Goal: Communication & Community: Answer question/provide support

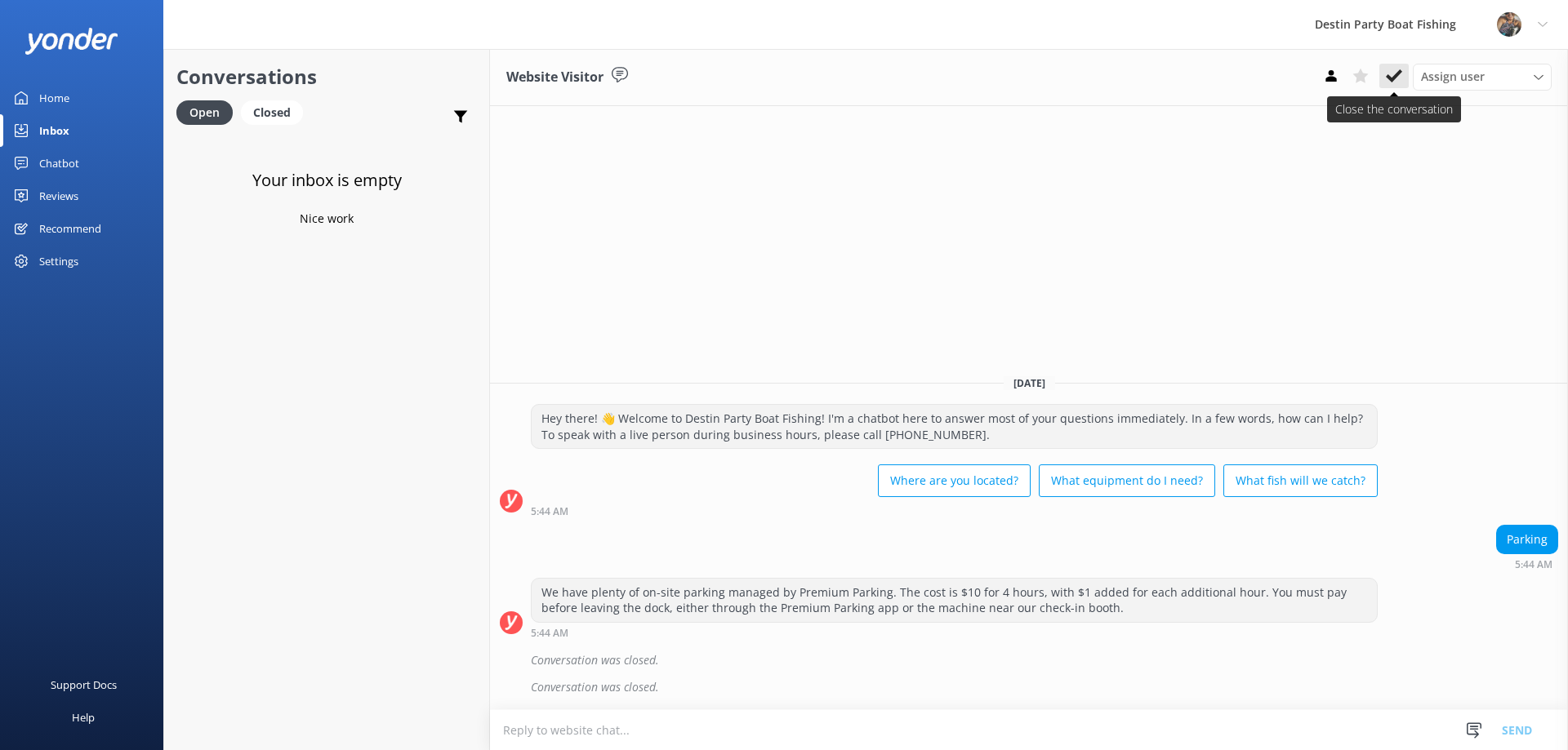
click at [1395, 73] on icon at bounding box center [1393, 76] width 16 height 16
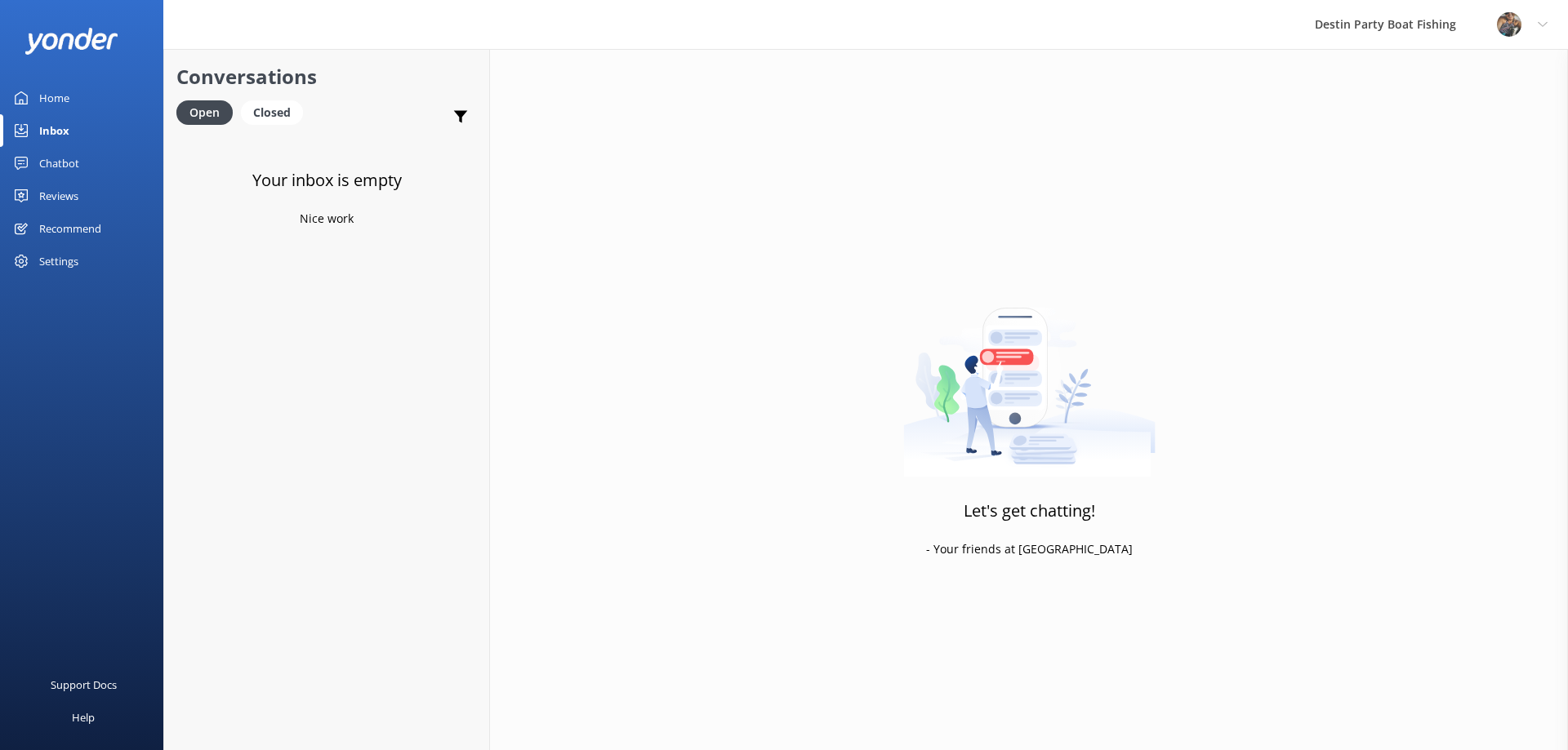
click at [63, 198] on div "Reviews" at bounding box center [59, 195] width 39 height 32
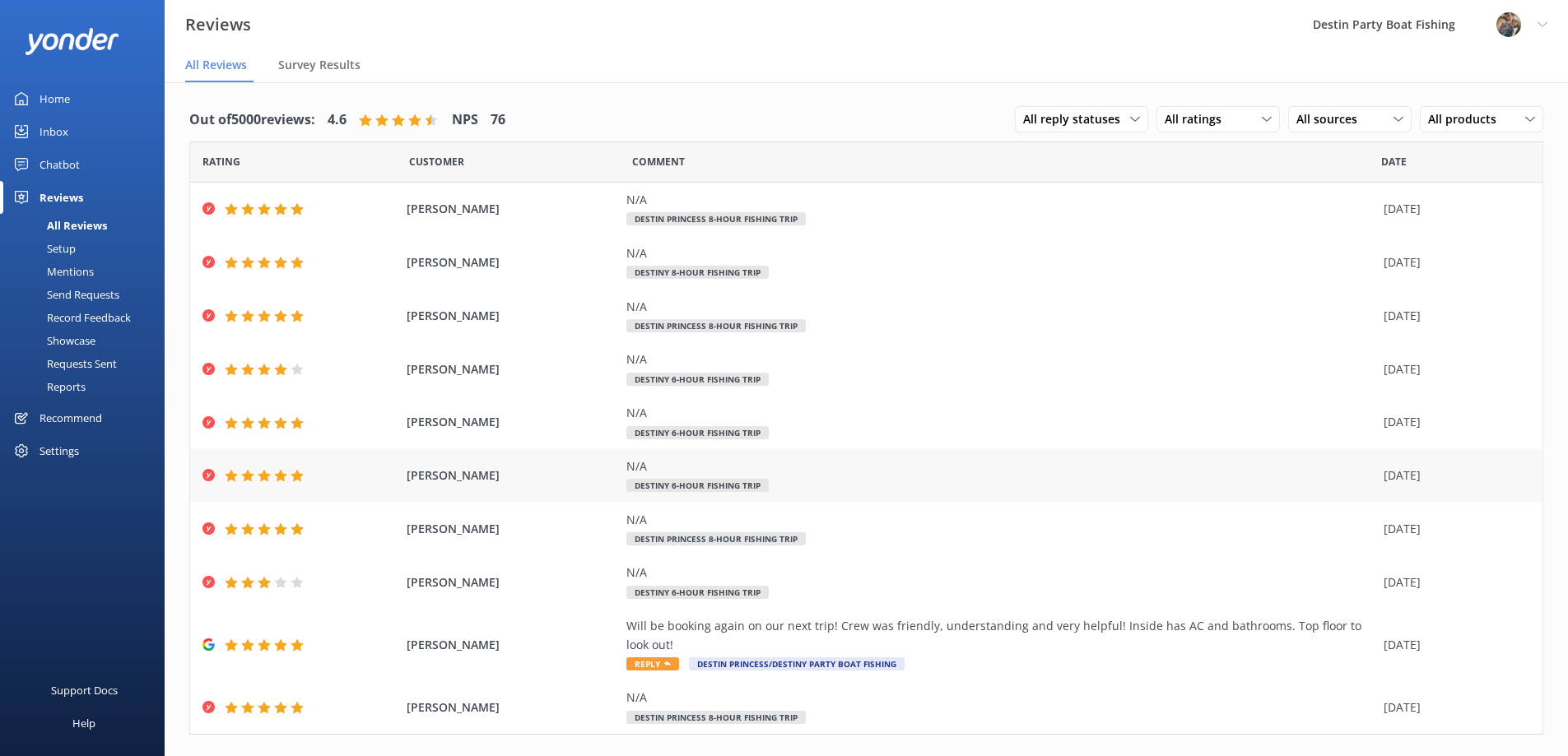
scroll to position [33, 0]
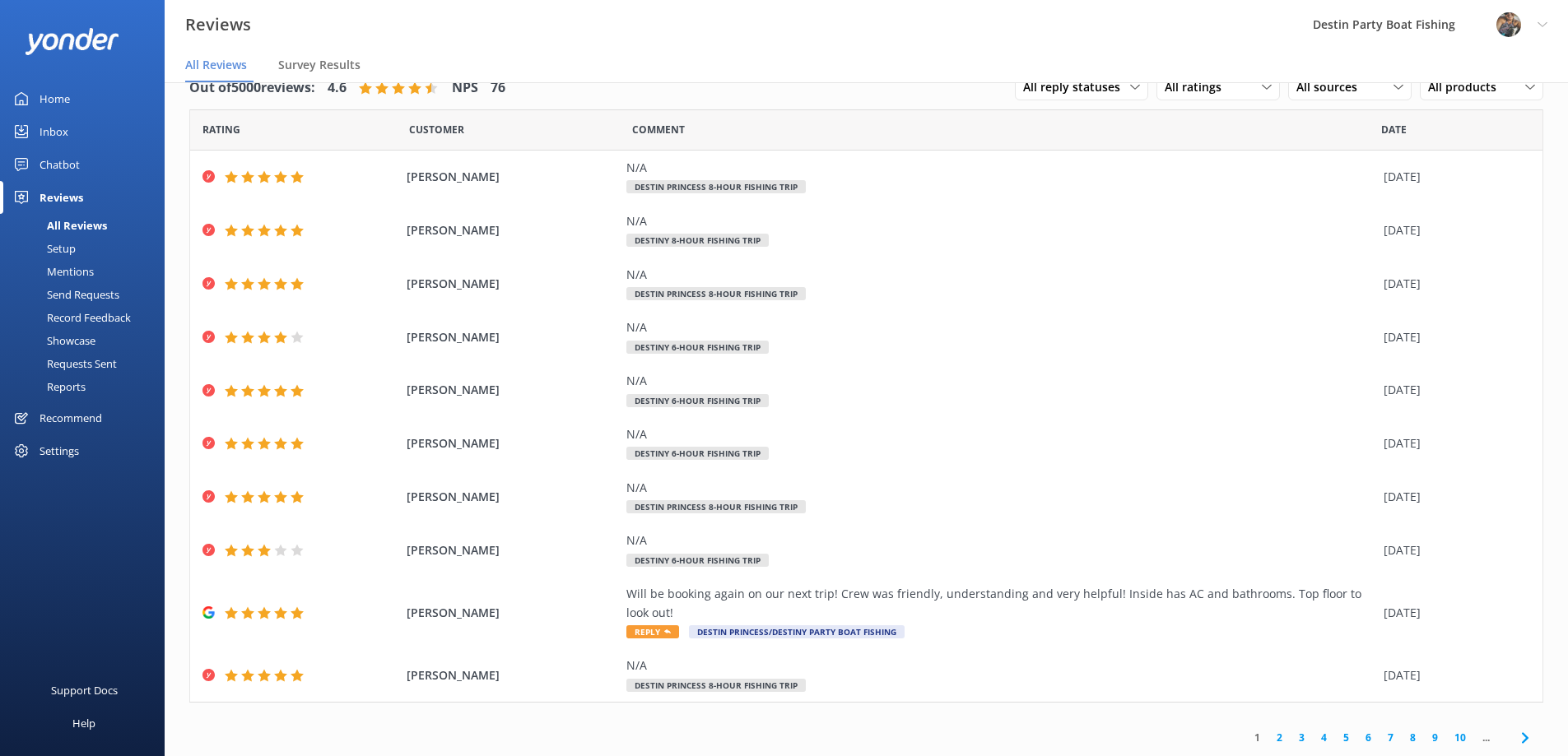
click at [1268, 745] on link "2" at bounding box center [1279, 737] width 23 height 15
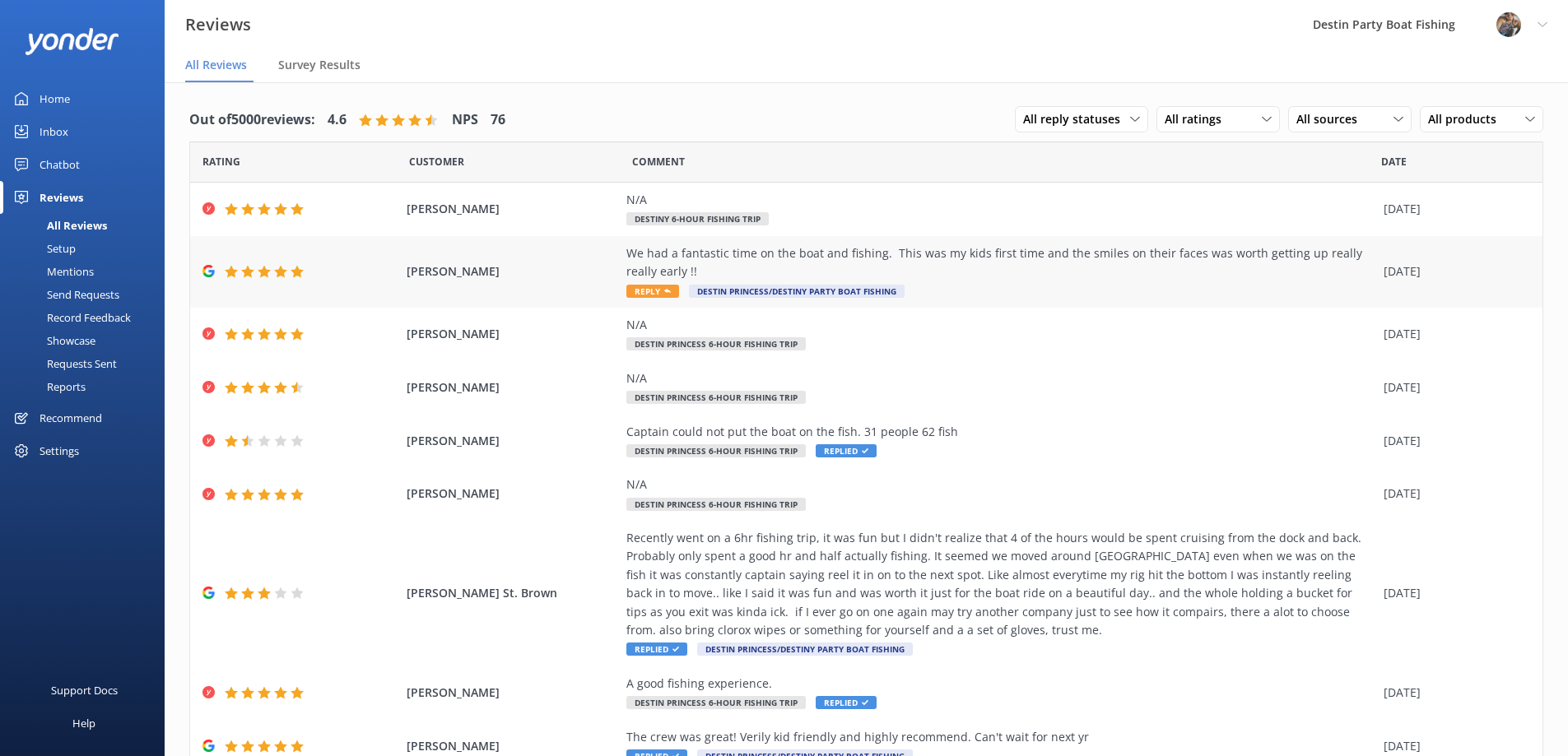
click at [652, 293] on span "Reply" at bounding box center [653, 291] width 52 height 14
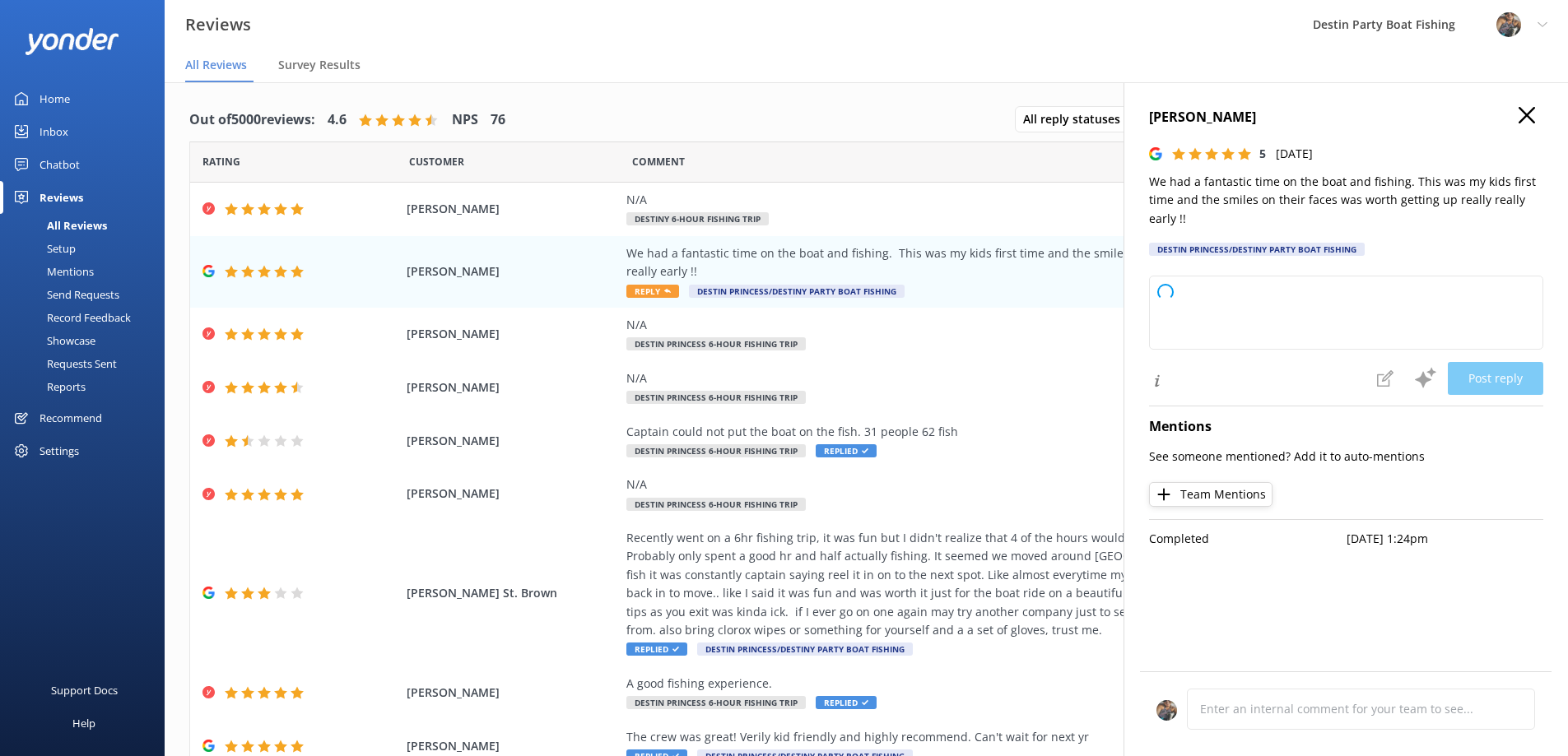
type textarea "Thank you so much for your wonderful review! We're thrilled to hear your kids h…"
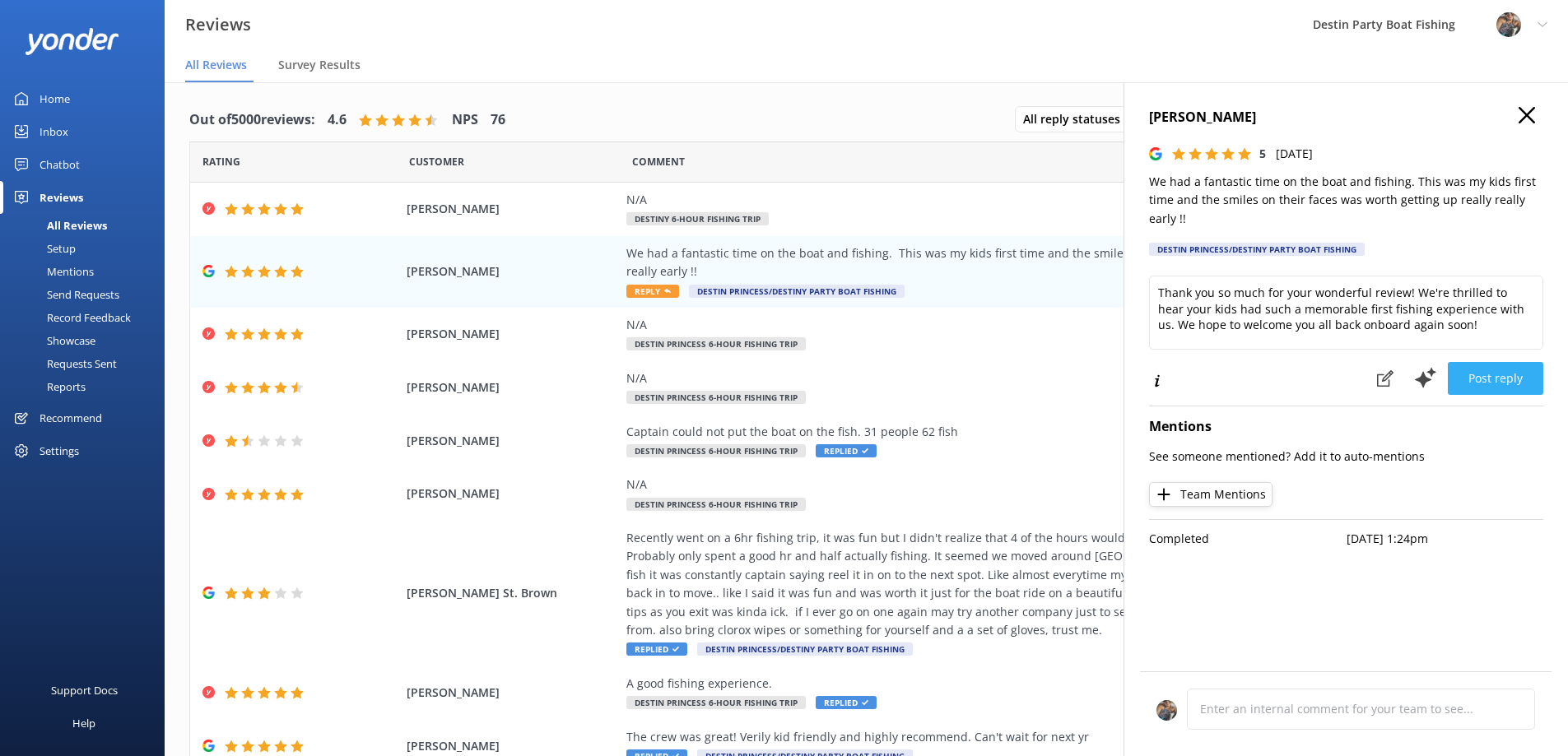
click at [1497, 380] on button "Post reply" at bounding box center [1496, 378] width 96 height 33
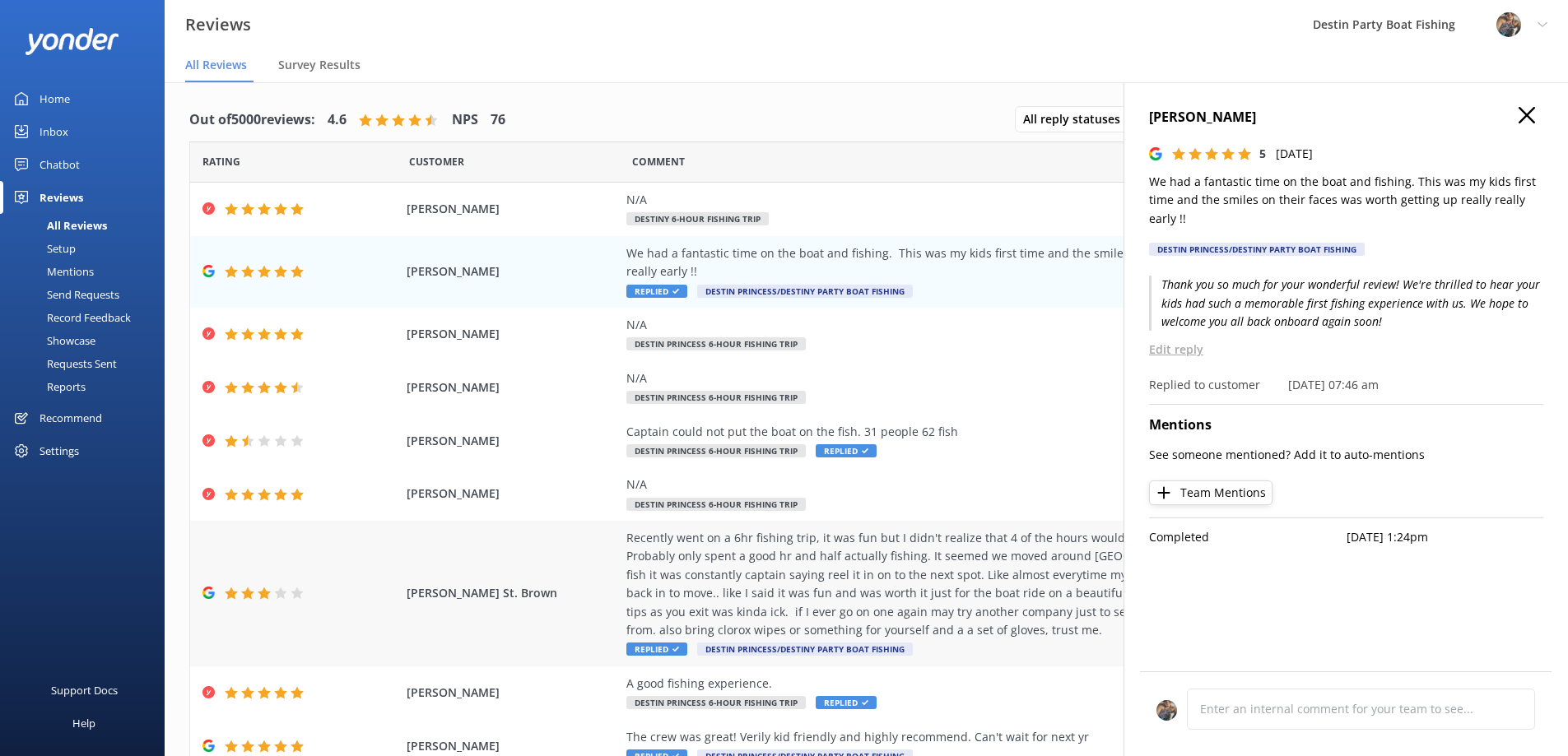
click at [783, 574] on div "Recently went on a 6hr fishing trip, it was fun but I didn't realize that 4 of …" at bounding box center [1001, 584] width 749 height 110
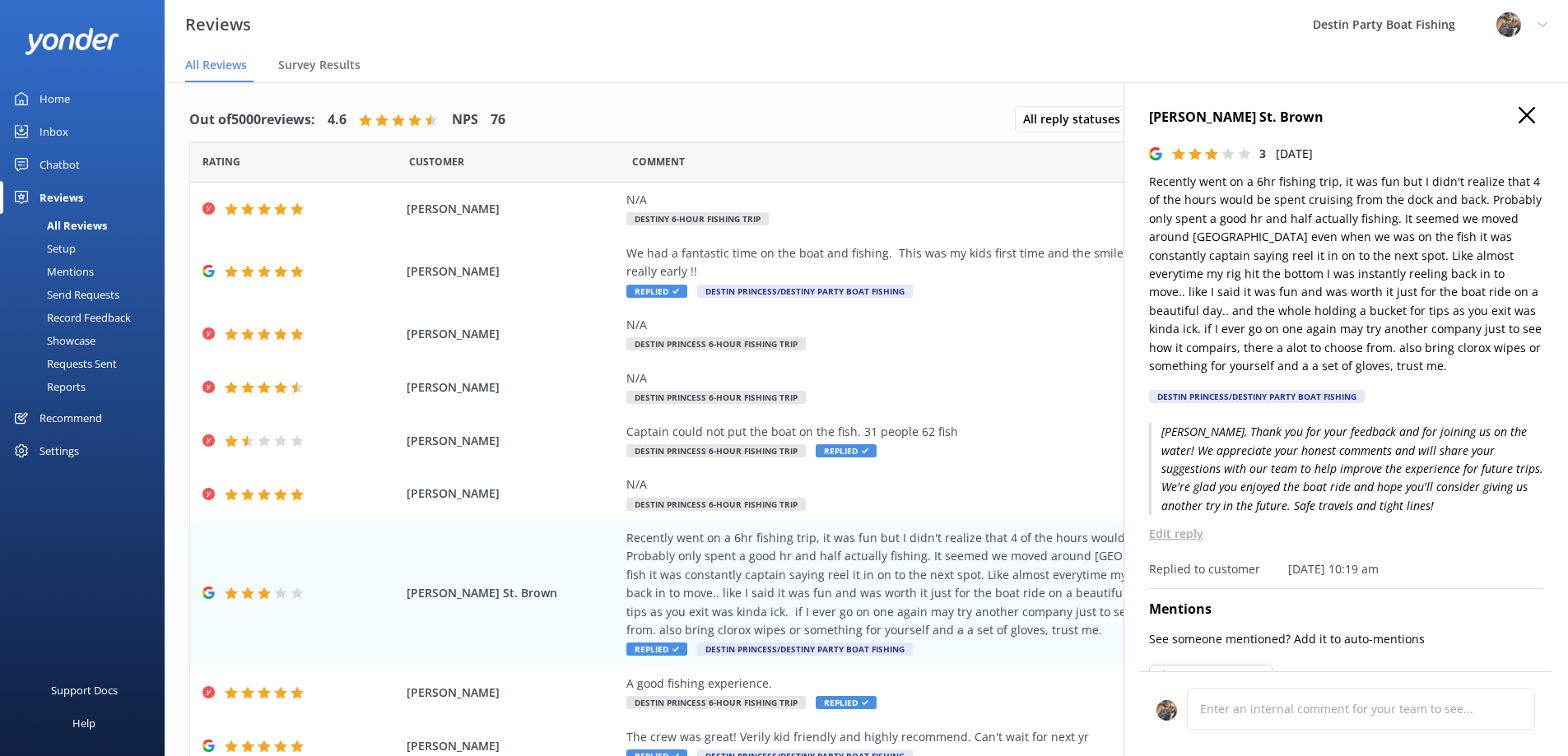
click at [1161, 534] on p "Edit reply" at bounding box center [1346, 534] width 395 height 18
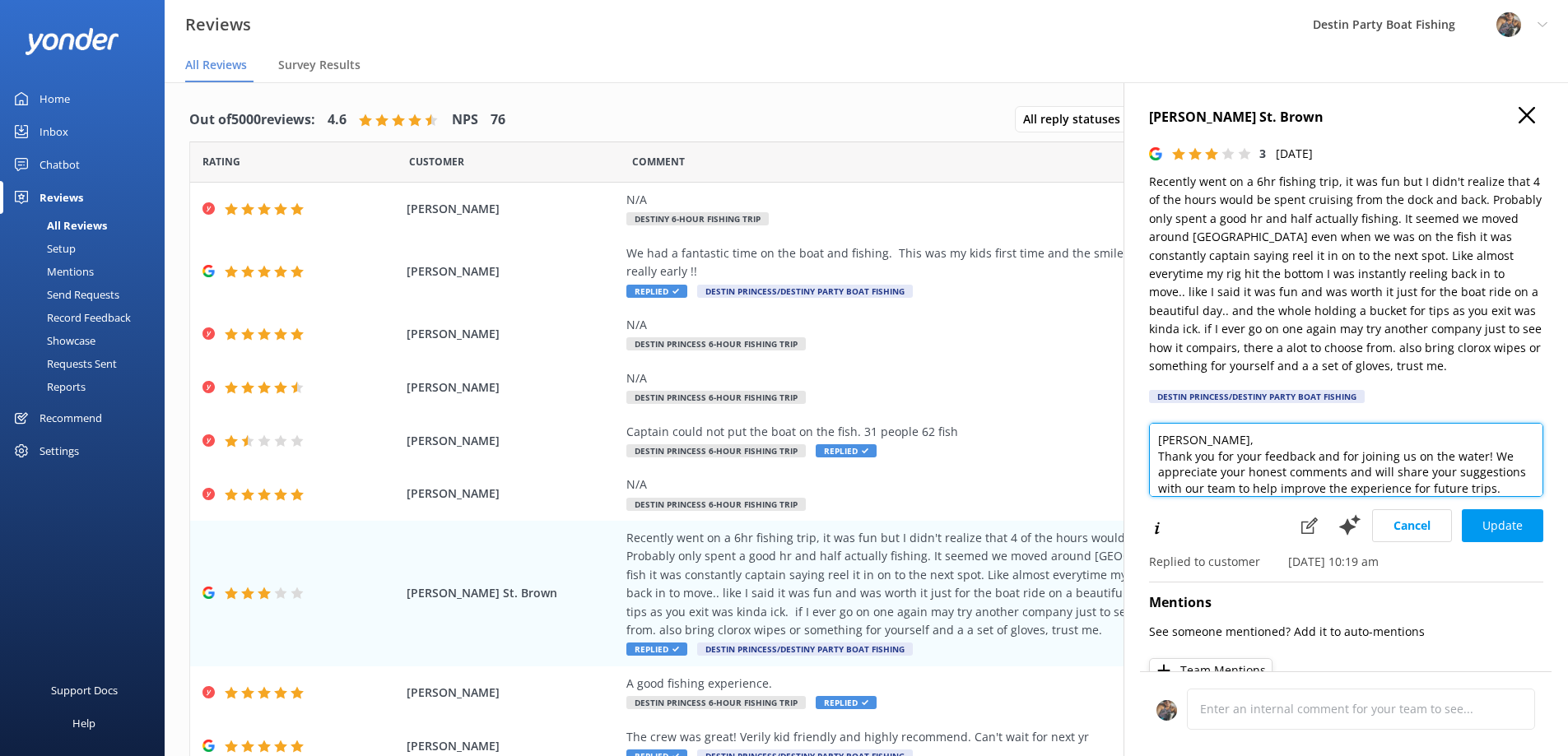
scroll to position [33, 0]
click at [1258, 471] on textarea "[PERSON_NAME], Thank you for your feedback and for joining us on the water! We …" at bounding box center [1346, 460] width 395 height 74
click at [1373, 469] on textarea "[PERSON_NAME], Thank you for your feedback and for joining us on the water! We …" at bounding box center [1346, 460] width 395 height 74
type textarea "[PERSON_NAME], Thank you for your feedback and for joining us on the water! We …"
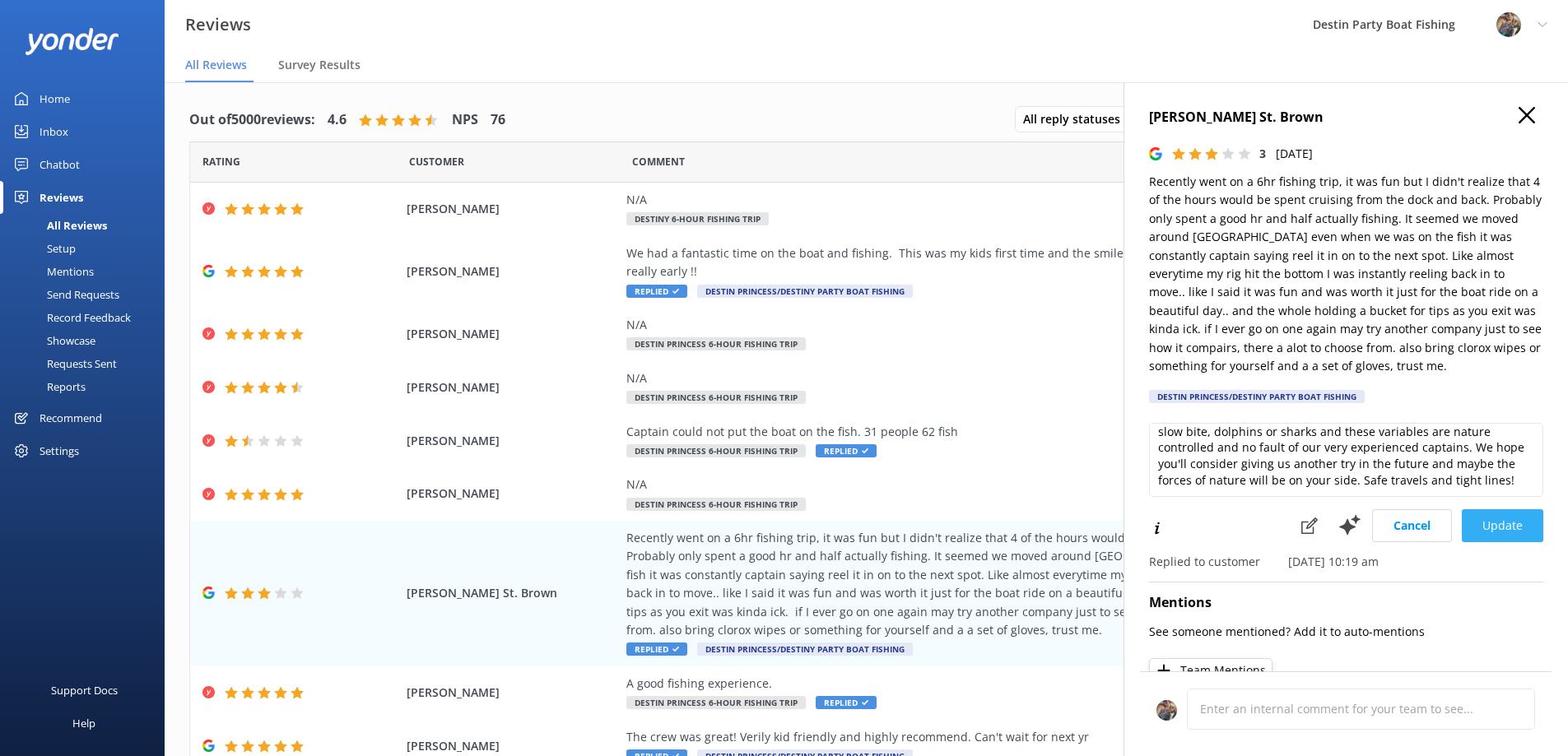
click at [1491, 524] on button "Update" at bounding box center [1502, 526] width 81 height 33
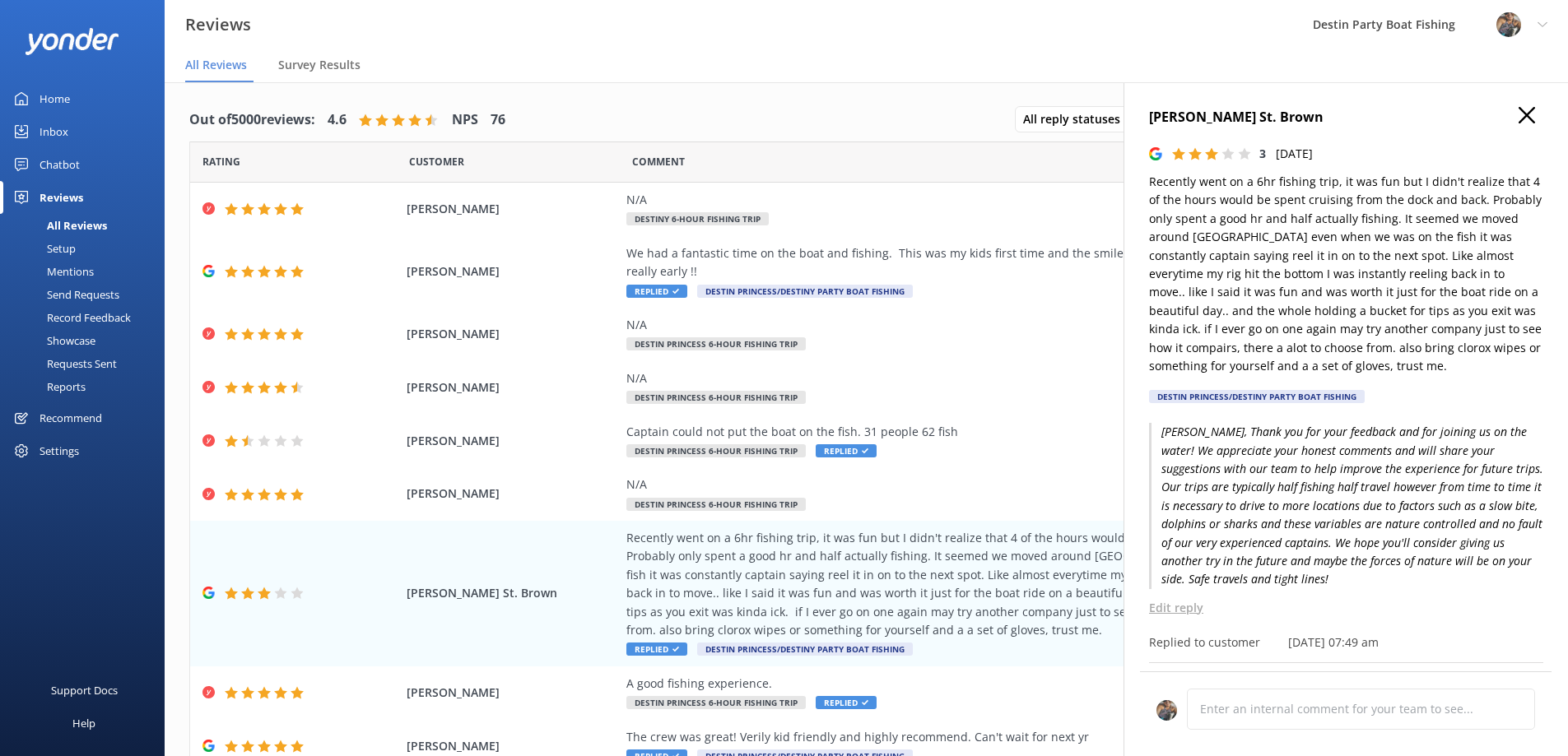
click at [1518, 121] on use "button" at bounding box center [1526, 115] width 16 height 16
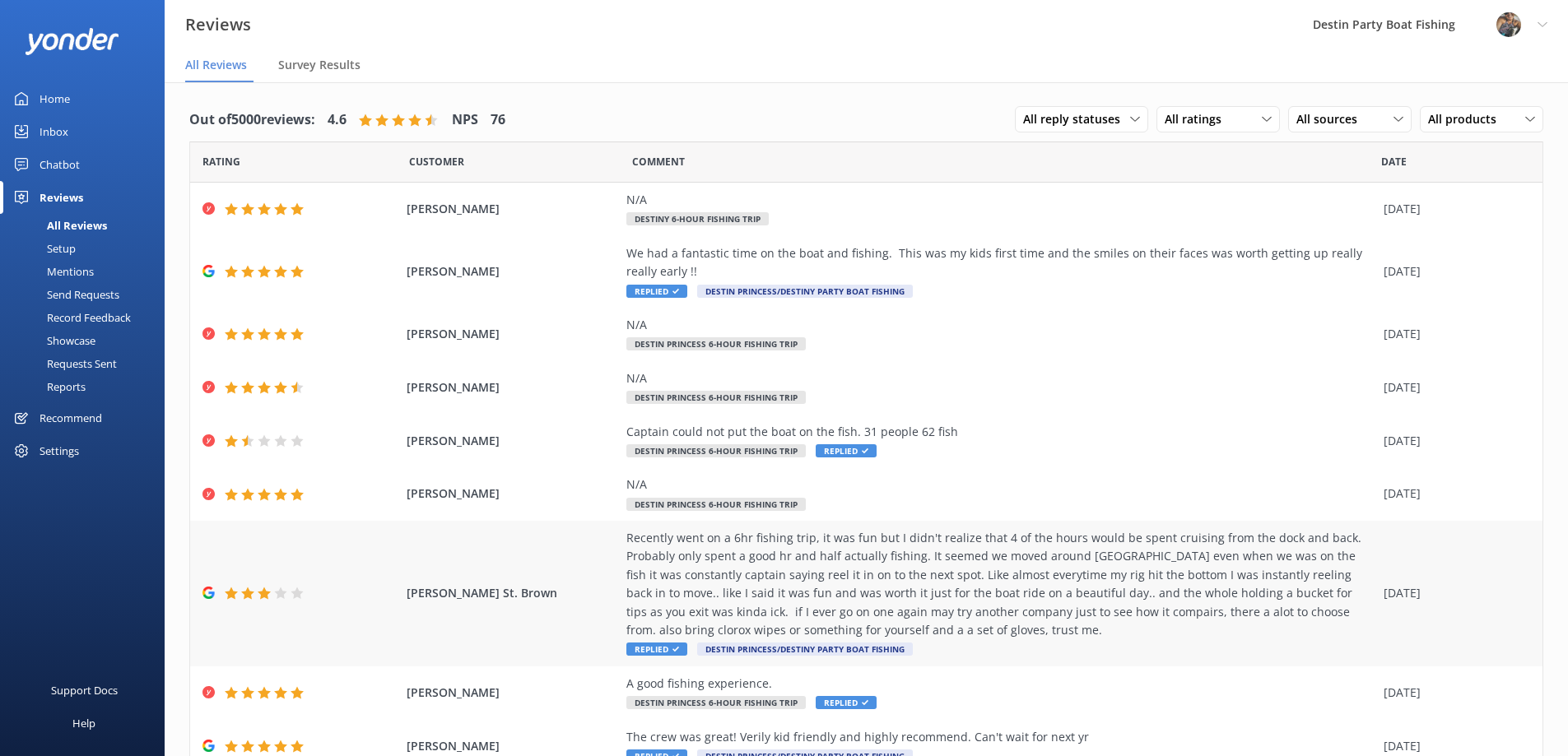
click at [702, 607] on div "Recently went on a 6hr fishing trip, it was fun but I didn't realize that 4 of …" at bounding box center [1001, 584] width 749 height 110
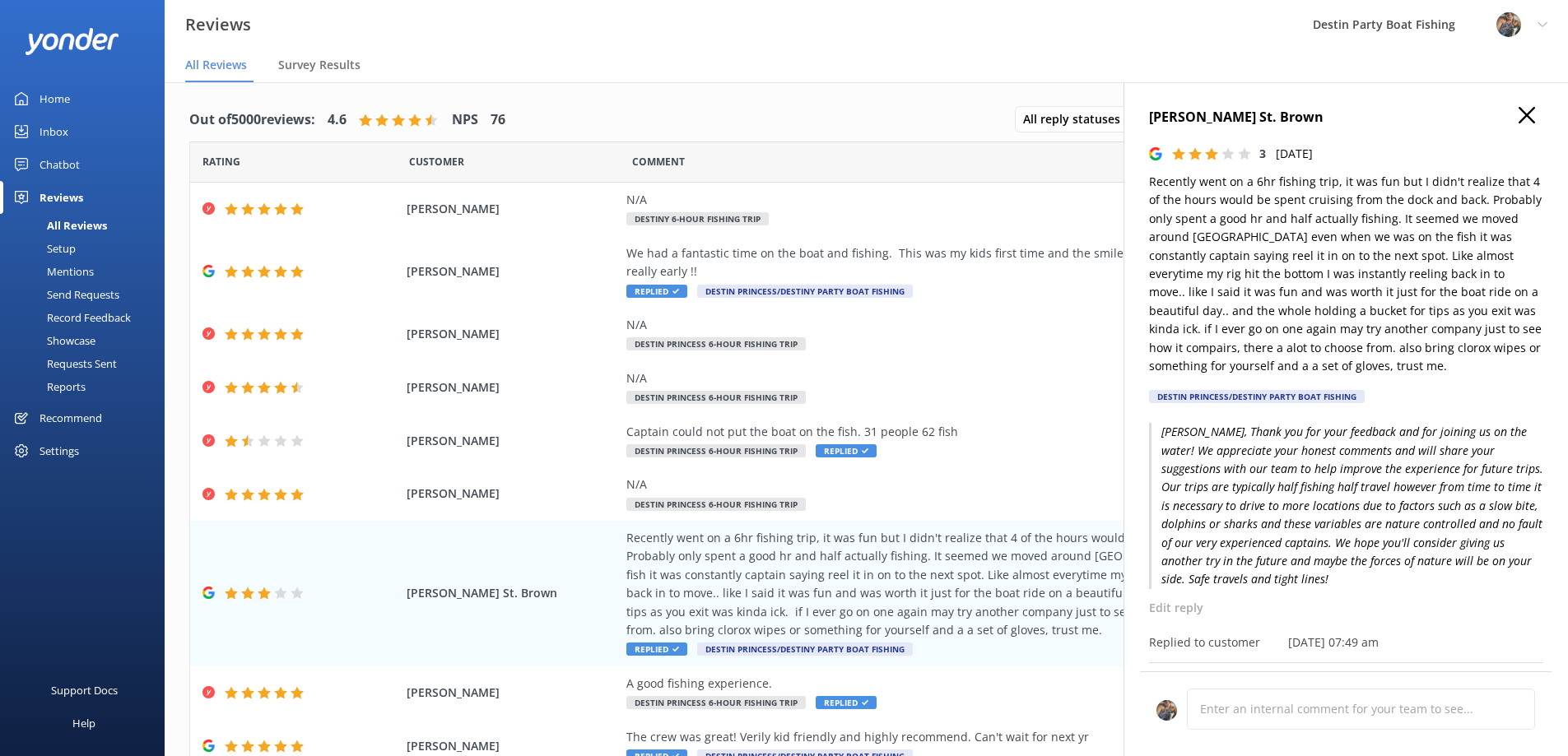
click at [1518, 107] on icon "button" at bounding box center [1526, 115] width 16 height 16
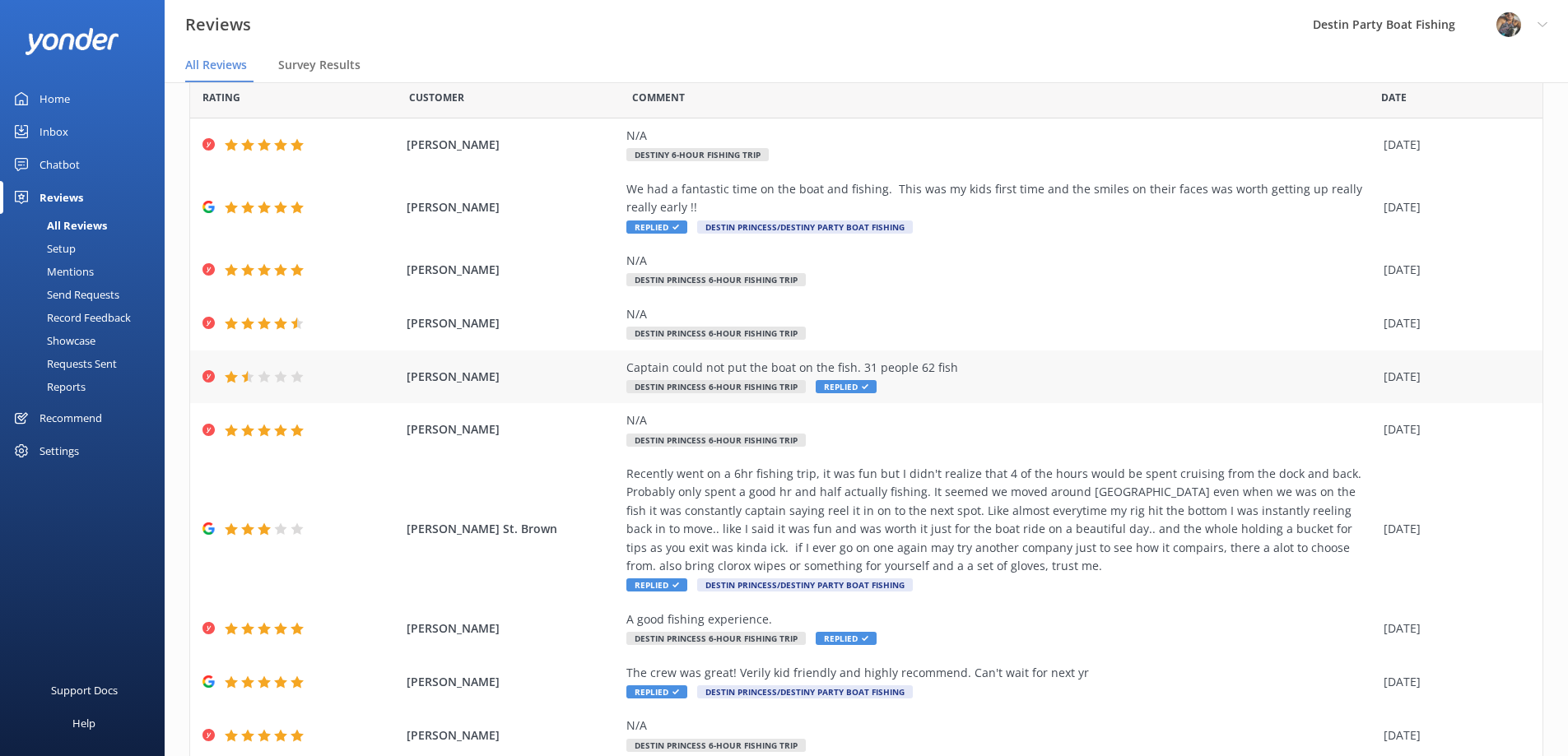
scroll to position [125, 0]
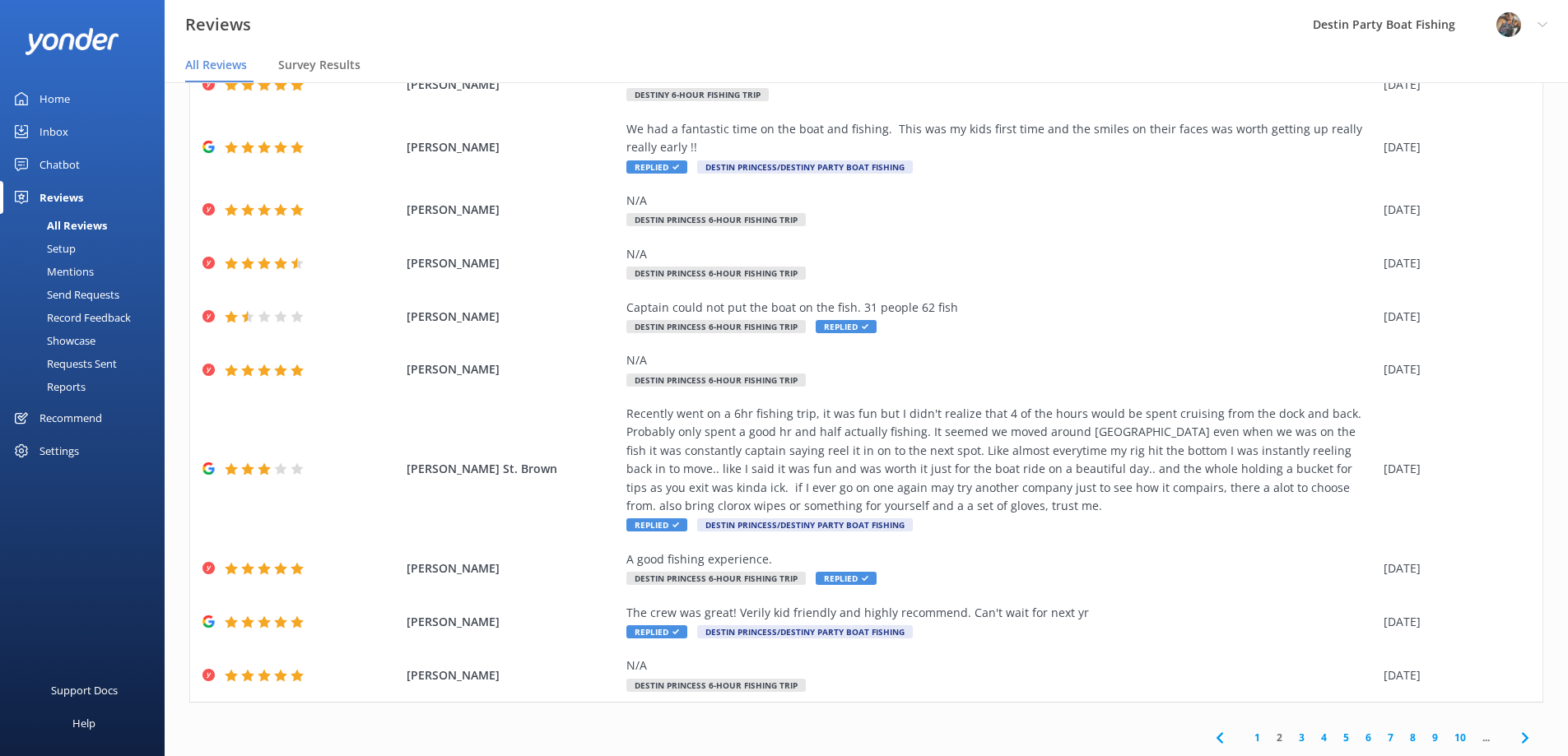
click at [1246, 738] on link "1" at bounding box center [1257, 737] width 23 height 15
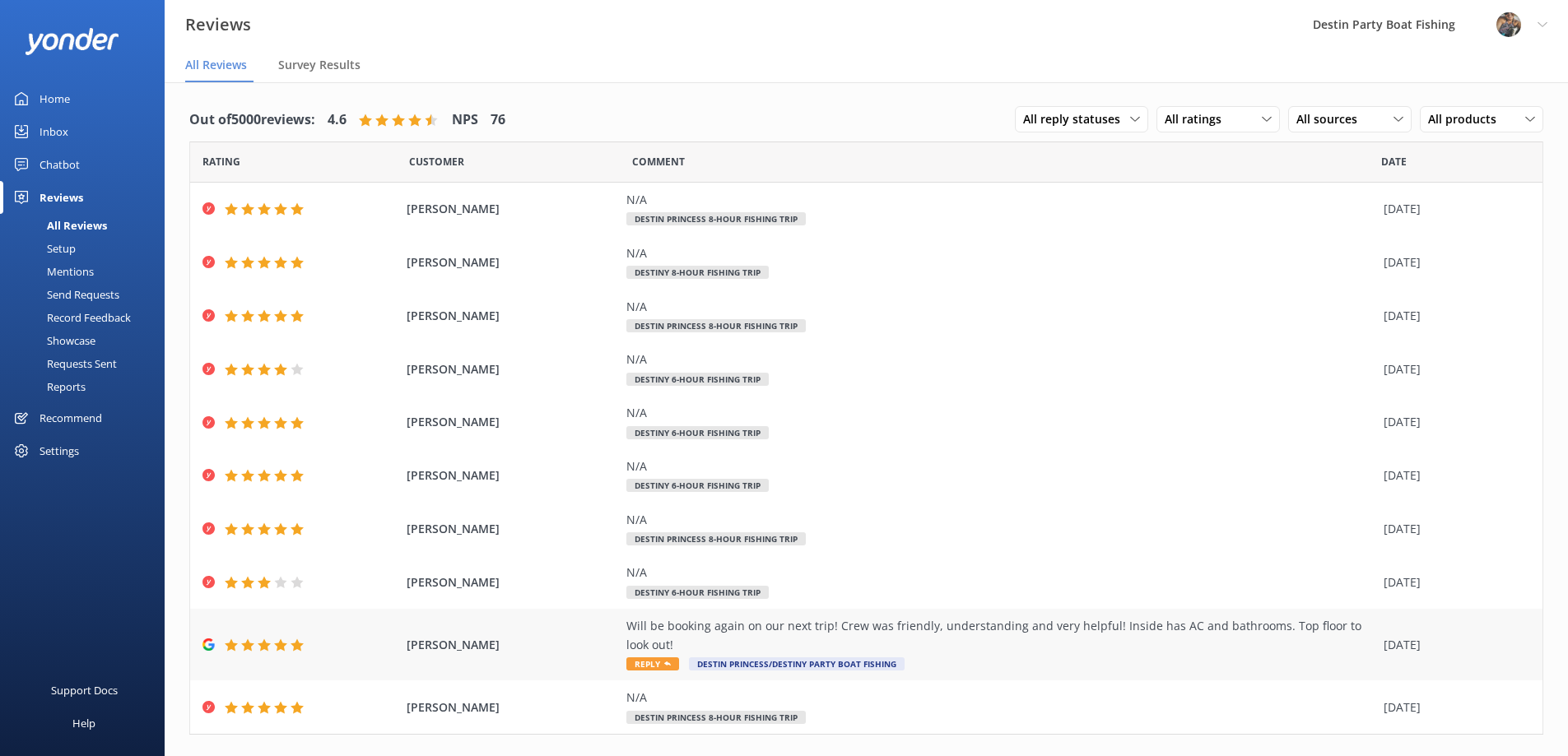
click at [645, 656] on div "Will be booking again on our next trip! Crew was friendly, understanding and ve…" at bounding box center [1001, 644] width 749 height 55
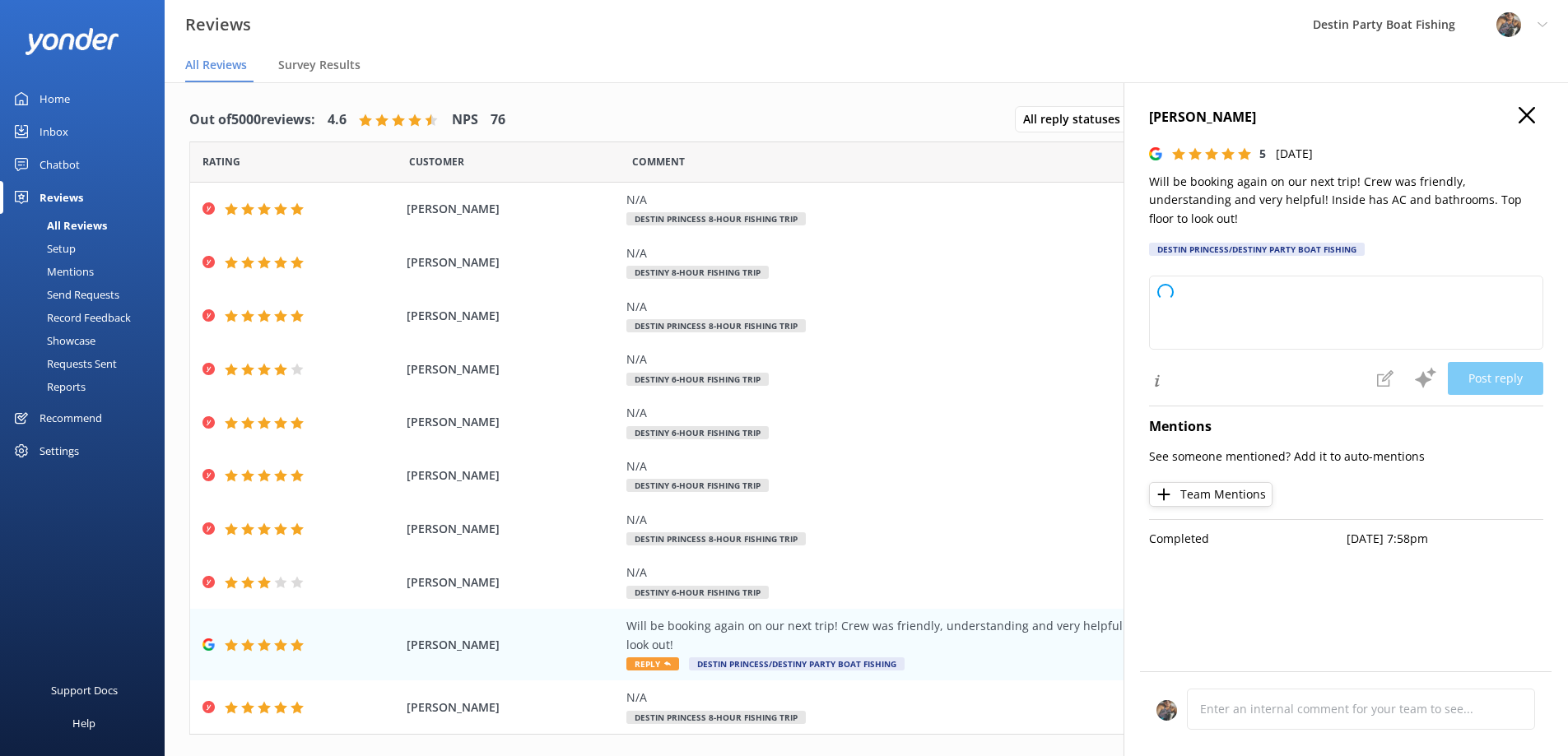
type textarea "Thank you so much for your wonderful review! We're thrilled to hear you enjoyed…"
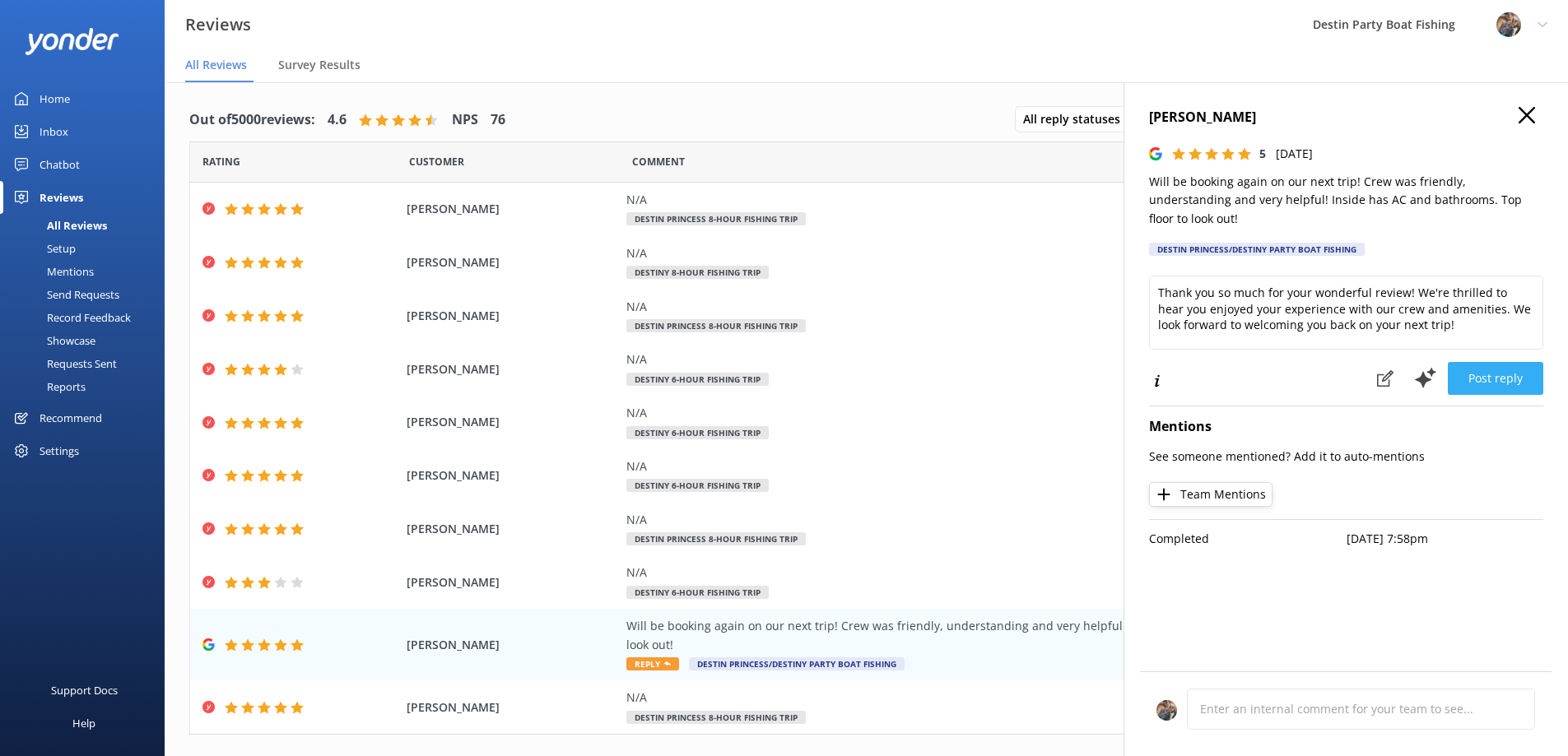
click at [1495, 362] on button "Post reply" at bounding box center [1496, 378] width 96 height 33
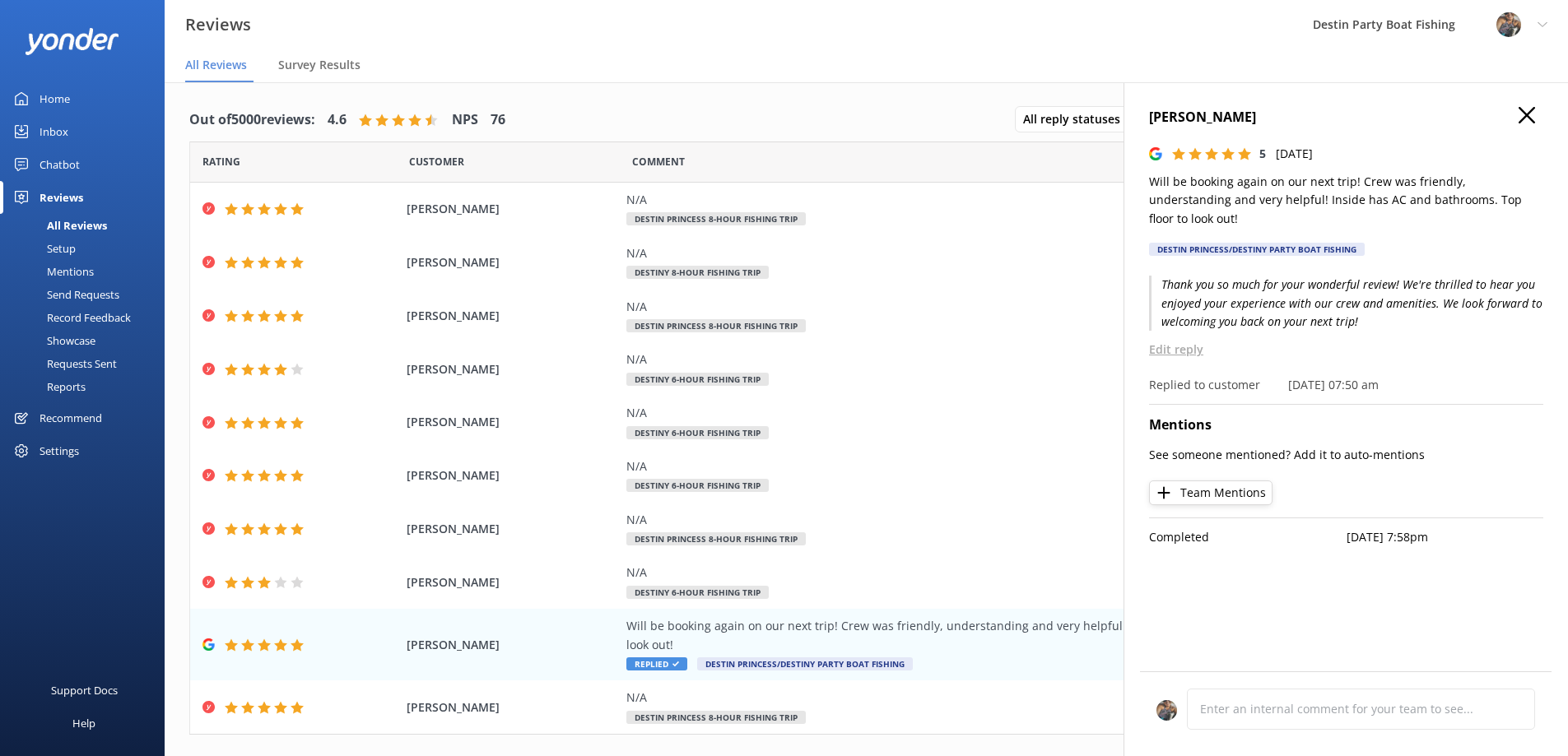
click at [1532, 109] on use "button" at bounding box center [1526, 115] width 16 height 16
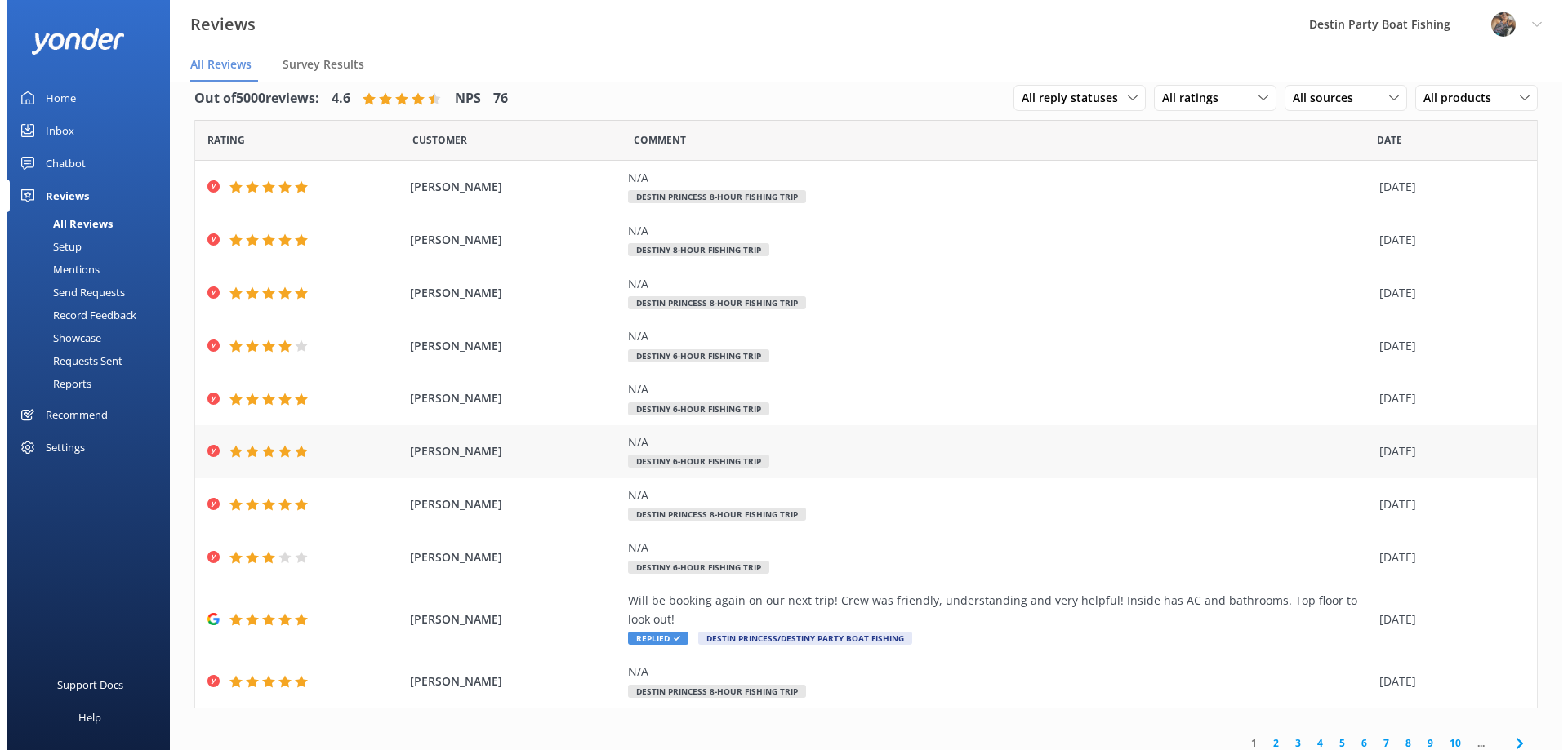
scroll to position [32, 0]
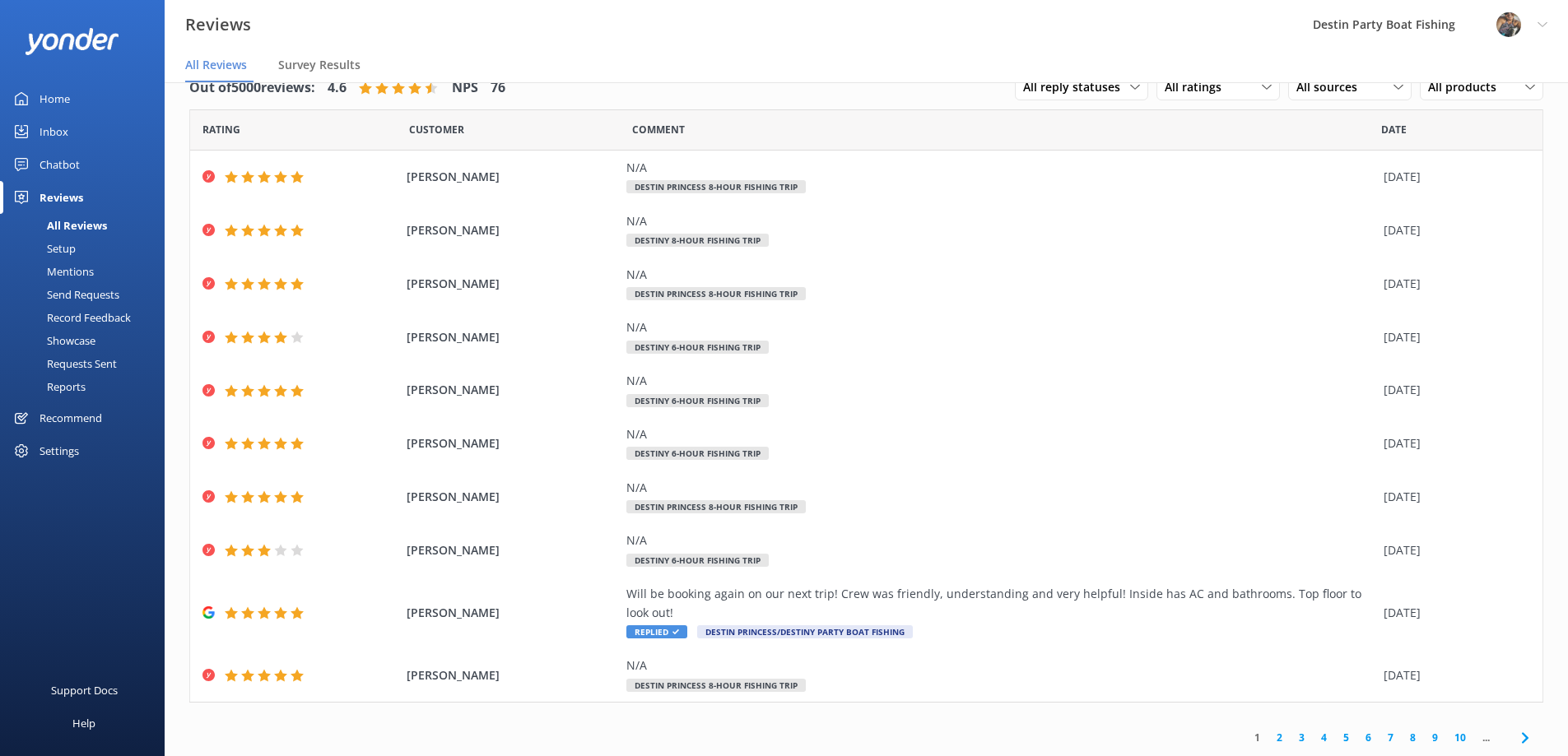
click at [57, 129] on div "Inbox" at bounding box center [54, 132] width 29 height 33
